Goal: Find specific page/section: Find specific page/section

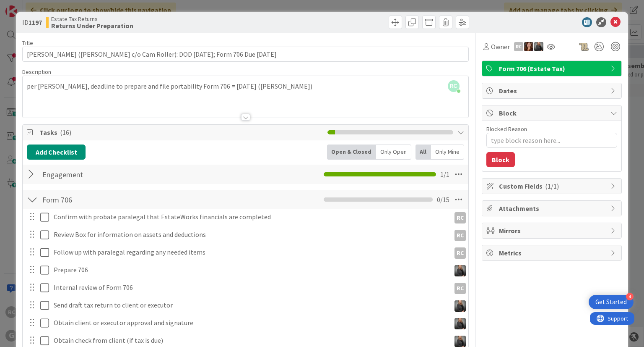
click at [611, 27] on div "ID 1197 Estate Tax Returns Returns Under Preparation" at bounding box center [322, 22] width 612 height 21
click at [611, 24] on icon at bounding box center [616, 22] width 10 height 10
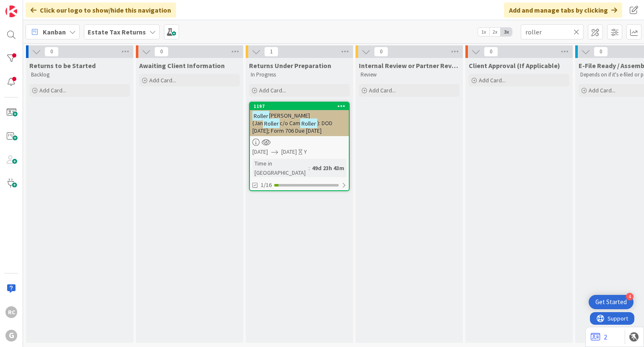
click at [128, 27] on span "Estate Tax Returns" at bounding box center [117, 32] width 58 height 10
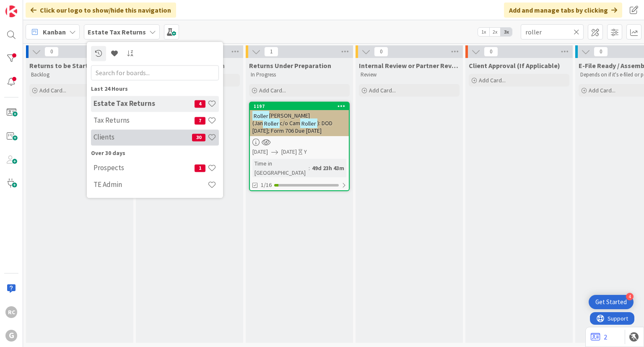
click at [123, 136] on h4 "Clients" at bounding box center [143, 137] width 99 height 8
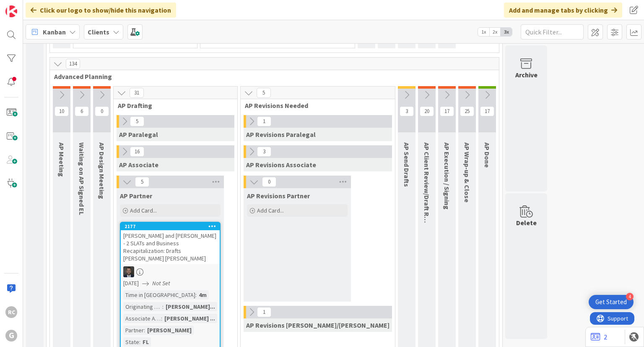
scroll to position [487, 0]
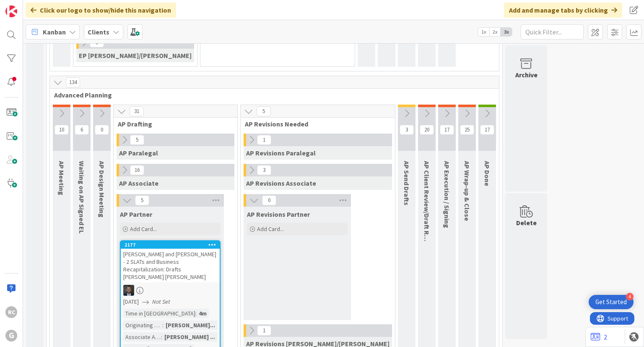
click at [169, 248] on div "[PERSON_NAME] and [PERSON_NAME] - 2 SLATs and Business Recapitalization: Drafts…" at bounding box center [170, 265] width 99 height 34
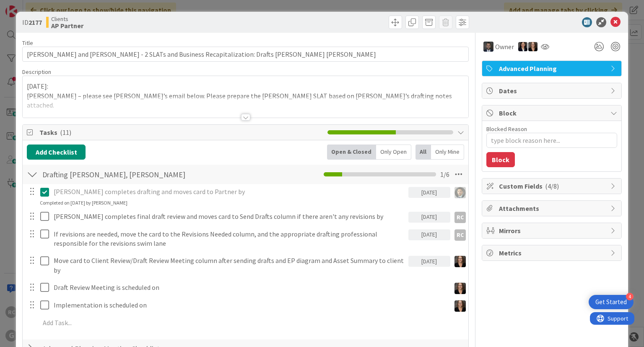
type textarea "x"
click at [248, 115] on div at bounding box center [246, 106] width 446 height 21
